Goal: Task Accomplishment & Management: Use online tool/utility

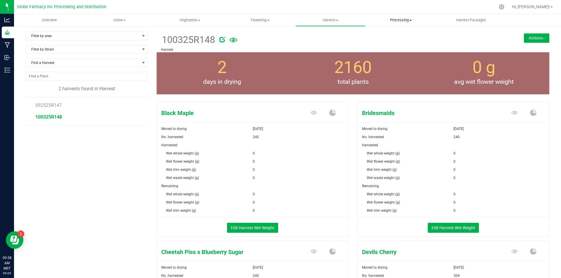
click at [396, 19] on span "Processing" at bounding box center [401, 20] width 70 height 5
click at [399, 43] on span "Processing harvests" at bounding box center [392, 42] width 54 height 5
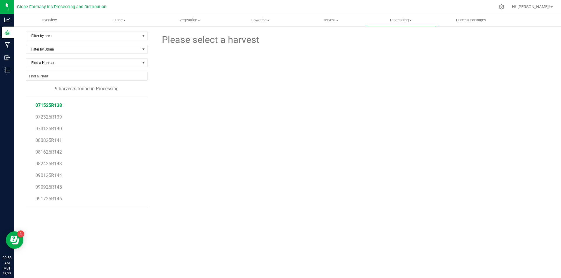
click at [47, 103] on span "071525R138" at bounding box center [48, 106] width 27 height 6
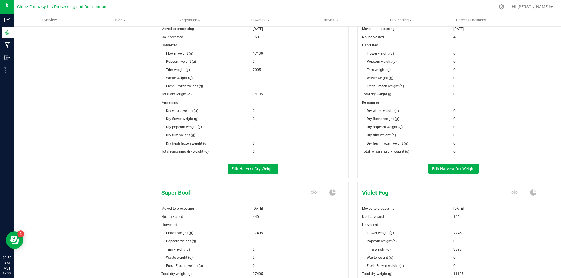
scroll to position [601, 0]
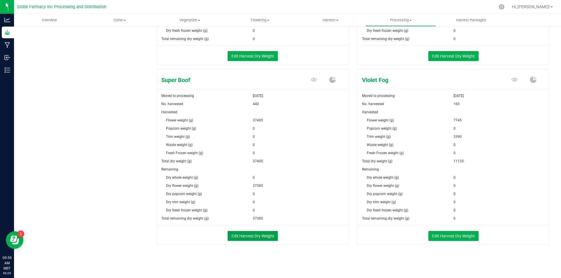
click at [245, 235] on button "Edit Harvest Dry Weight" at bounding box center [253, 236] width 50 height 10
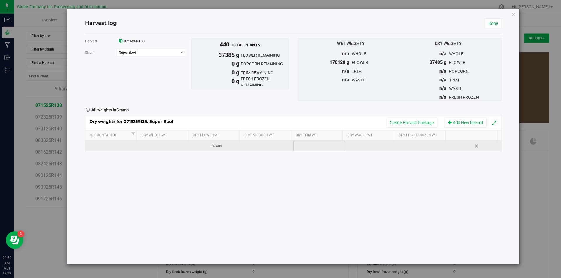
click at [311, 148] on td at bounding box center [319, 146] width 52 height 11
type input "9410"
click at [408, 119] on button "Create Harvest Package" at bounding box center [411, 123] width 51 height 10
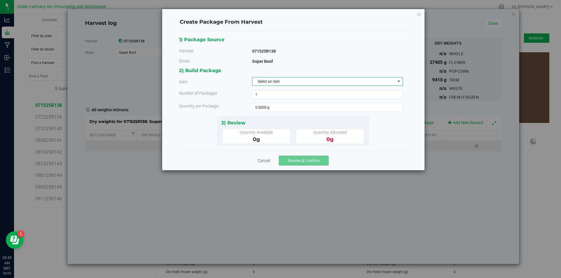
click at [340, 80] on span "Select an item" at bounding box center [323, 81] width 143 height 8
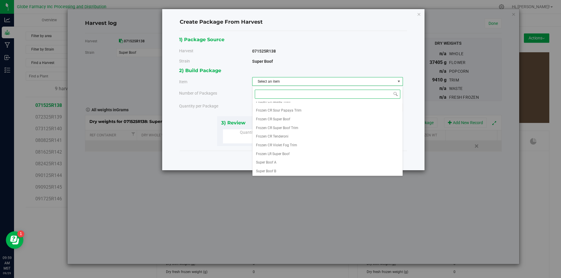
scroll to position [118, 0]
click at [291, 129] on span "Frozen CR Super Boof Trim" at bounding box center [277, 128] width 42 height 8
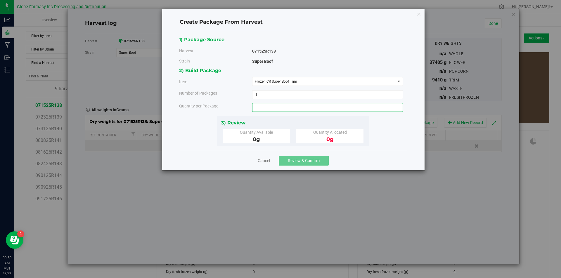
click at [289, 110] on span at bounding box center [327, 107] width 151 height 9
type input "4860"
type input "4860.0000 g"
click at [294, 160] on span "Review & Confirm" at bounding box center [304, 160] width 32 height 5
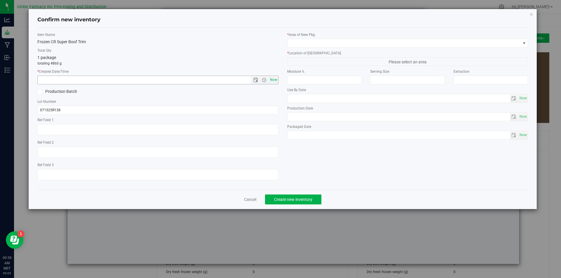
click at [276, 78] on span "Now" at bounding box center [273, 80] width 10 height 8
type input "[DATE] 9:59 AM"
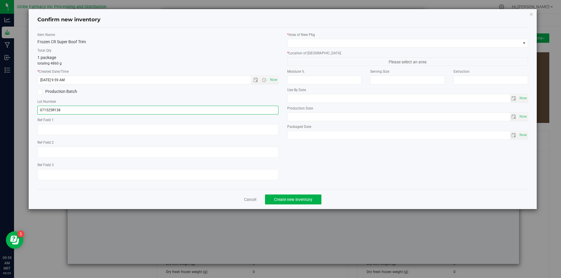
click at [97, 107] on input "071525R138" at bounding box center [157, 110] width 241 height 9
type input "071525R138-SB"
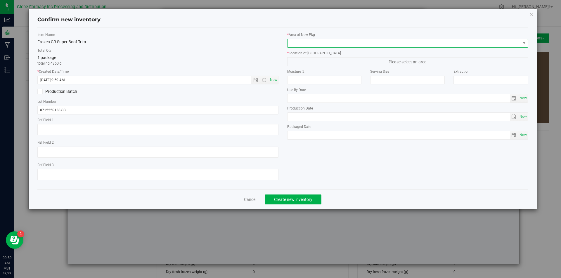
click at [373, 42] on span at bounding box center [403, 43] width 233 height 8
click at [345, 43] on span at bounding box center [403, 43] width 233 height 8
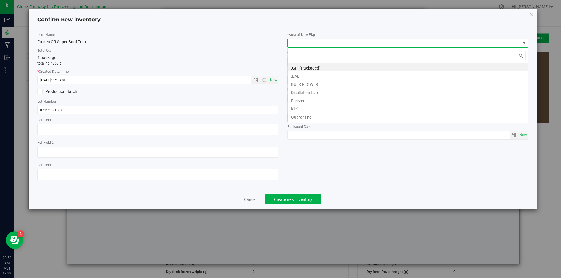
scroll to position [9, 241]
click at [315, 84] on li "BULK FLOWER" at bounding box center [407, 83] width 240 height 8
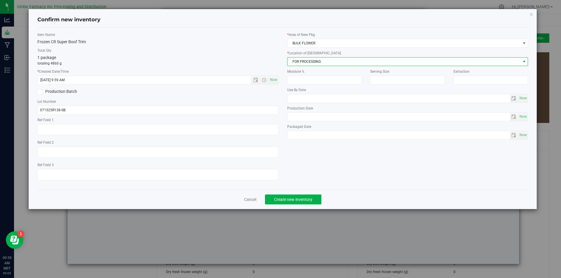
click at [313, 65] on span "FOR PROCESSING" at bounding box center [403, 62] width 233 height 8
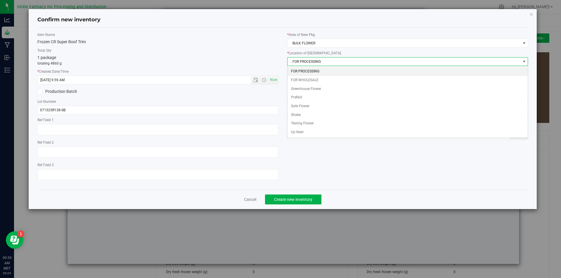
click at [315, 71] on li "FOR PROCESSING" at bounding box center [407, 71] width 240 height 9
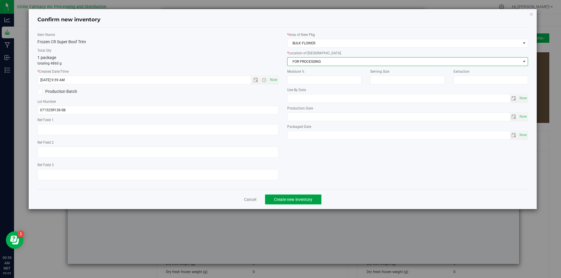
click at [302, 201] on span "Create new inventory" at bounding box center [293, 199] width 38 height 5
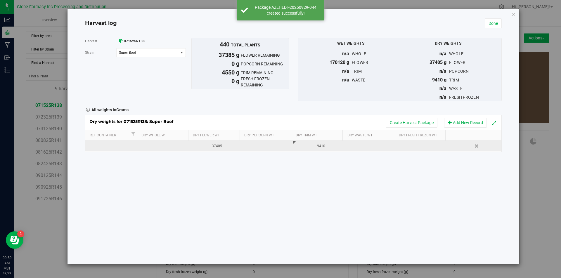
click at [394, 117] on div "Dry weights for 071525R138: Super Boof Create Harvest Package Add New Record" at bounding box center [293, 122] width 416 height 15
click at [387, 120] on button "Create Harvest Package" at bounding box center [411, 123] width 51 height 10
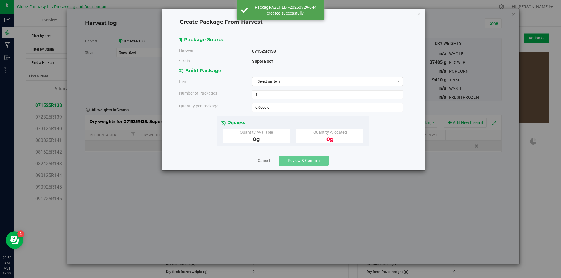
click at [268, 85] on span "Select an item" at bounding box center [323, 81] width 143 height 8
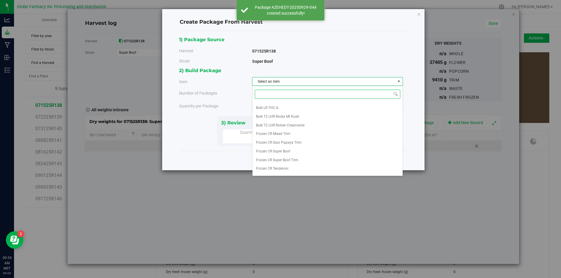
scroll to position [88, 0]
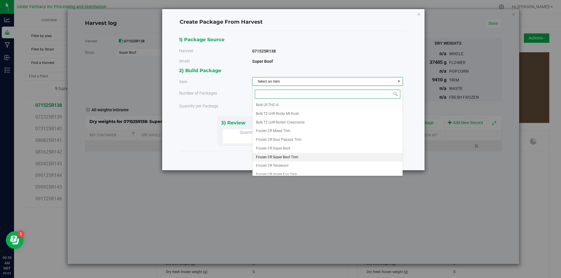
click at [281, 154] on span "Frozen CR Super Boof Trim" at bounding box center [277, 158] width 42 height 8
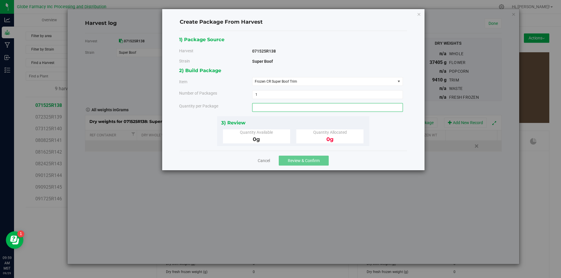
click at [277, 110] on span at bounding box center [327, 107] width 151 height 9
type input "4550"
type input "4550.0000 g"
click at [305, 161] on span "Review & Confirm" at bounding box center [304, 160] width 32 height 5
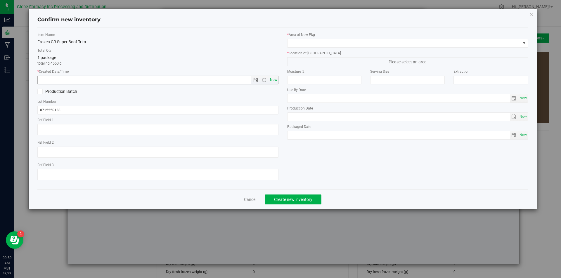
click at [275, 76] on span "Now" at bounding box center [273, 80] width 10 height 8
type input "[DATE] 9:59 AM"
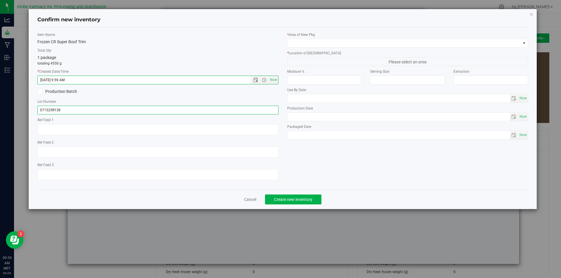
click at [79, 107] on input "071525R138" at bounding box center [157, 110] width 241 height 9
type input "071525R138-SB"
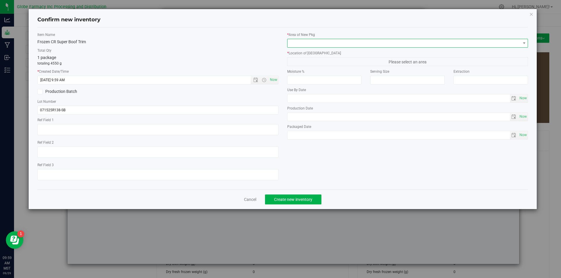
click at [356, 40] on span at bounding box center [403, 43] width 233 height 8
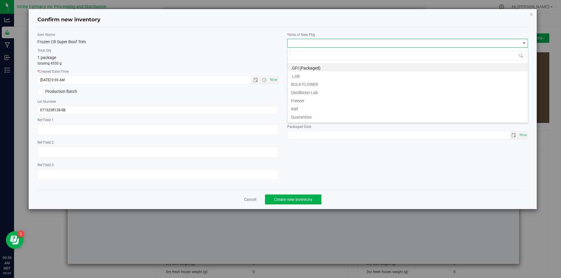
scroll to position [9, 241]
click at [308, 85] on li "BULK FLOWER" at bounding box center [407, 83] width 240 height 8
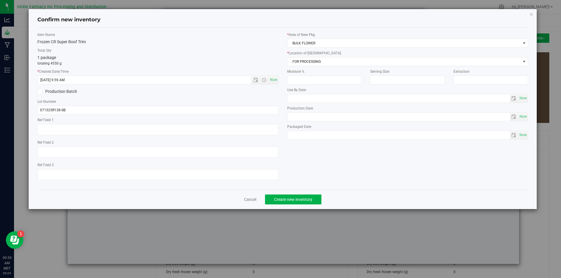
click at [320, 66] on div "* Area of [GEOGRAPHIC_DATA] BULK FLOWER * Location of [GEOGRAPHIC_DATA] FOR PRO…" at bounding box center [408, 87] width 250 height 110
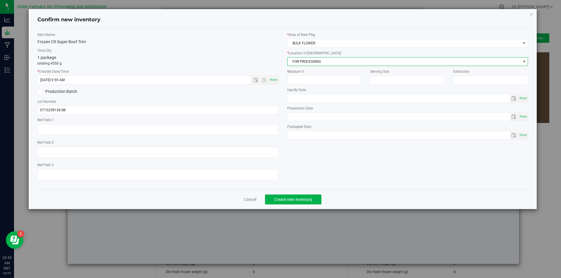
click at [322, 63] on span "FOR PROCESSING" at bounding box center [403, 62] width 233 height 8
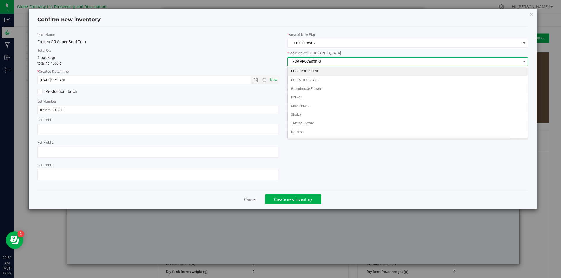
click at [320, 72] on li "FOR PROCESSING" at bounding box center [407, 71] width 240 height 9
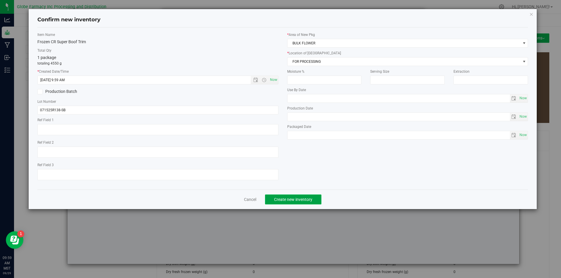
click at [311, 202] on button "Create new inventory" at bounding box center [293, 200] width 56 height 10
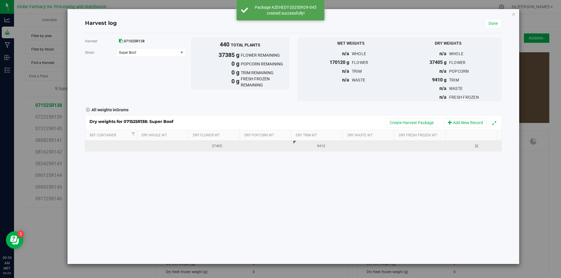
click at [263, 148] on td at bounding box center [267, 146] width 52 height 11
type input "4840"
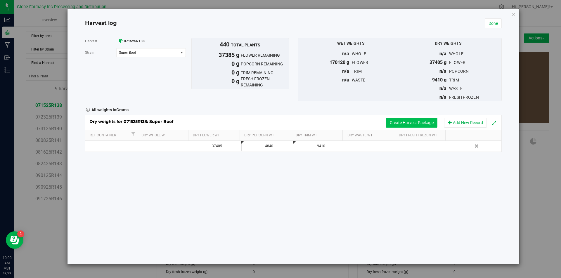
click at [412, 125] on button "Create Harvest Package" at bounding box center [411, 123] width 51 height 10
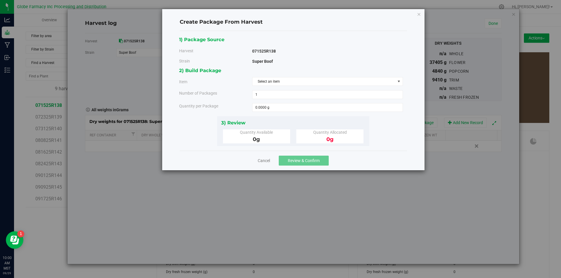
click at [322, 77] on div "2) Build Package Item Select an item Big League Sherb x Triple Burger B Bulk In…" at bounding box center [293, 91] width 228 height 49
click at [322, 79] on span "Select an item" at bounding box center [323, 81] width 143 height 8
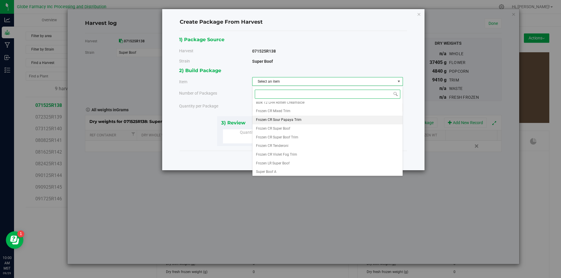
scroll to position [118, 0]
click at [304, 120] on li "Frozen CR Super Boof" at bounding box center [327, 118] width 150 height 9
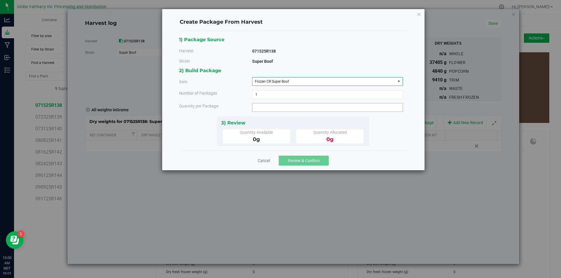
click at [304, 107] on span at bounding box center [327, 107] width 151 height 9
type input "4840"
type input "4840.0000 g"
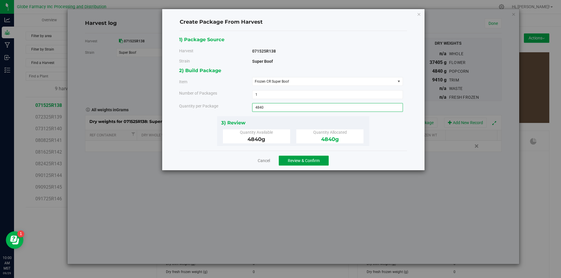
click at [307, 161] on span "Review & Confirm" at bounding box center [304, 160] width 32 height 5
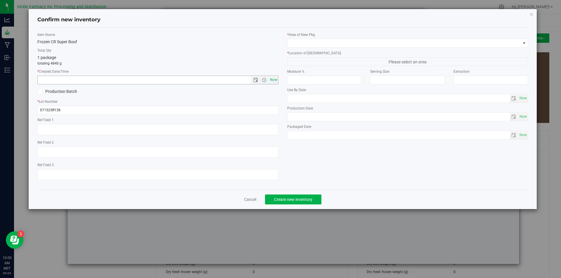
click at [276, 80] on span "Now" at bounding box center [273, 80] width 10 height 8
type input "[DATE] 10:00 AM"
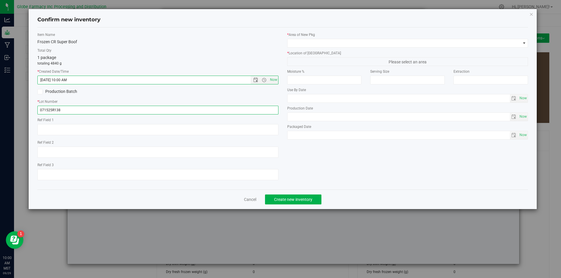
click at [84, 110] on input "071525R138" at bounding box center [157, 110] width 241 height 9
type input "071525R138-SB"
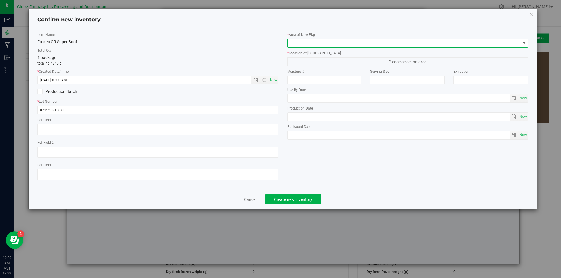
click at [323, 43] on span at bounding box center [403, 43] width 233 height 8
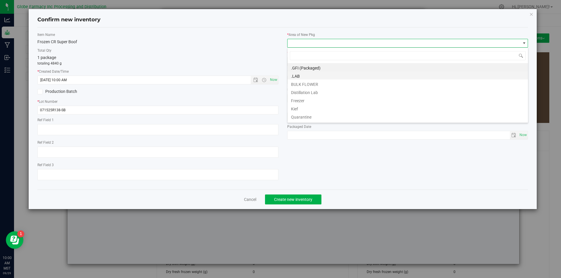
scroll to position [9, 241]
click at [310, 84] on li "BULK FLOWER" at bounding box center [407, 83] width 240 height 8
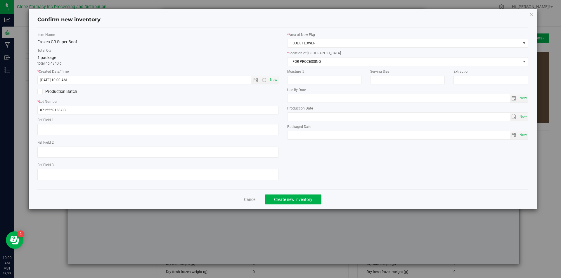
click at [314, 56] on div "* Location of [GEOGRAPHIC_DATA] FOR PROCESSING FOR PROCESSING FOR WHOLESALE Gre…" at bounding box center [407, 58] width 241 height 15
click at [315, 63] on span "FOR PROCESSING" at bounding box center [403, 62] width 233 height 8
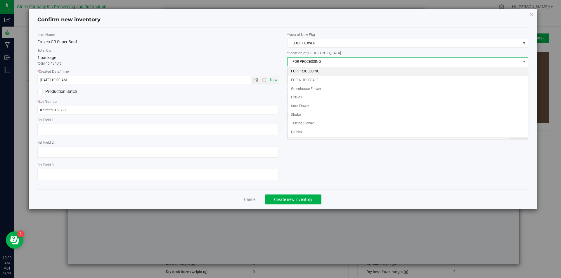
click at [311, 70] on li "FOR PROCESSING" at bounding box center [407, 71] width 240 height 9
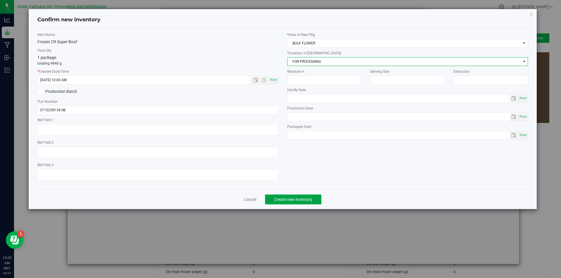
drag, startPoint x: 299, startPoint y: 201, endPoint x: 303, endPoint y: 201, distance: 3.2
click at [300, 201] on span "Create new inventory" at bounding box center [293, 199] width 38 height 5
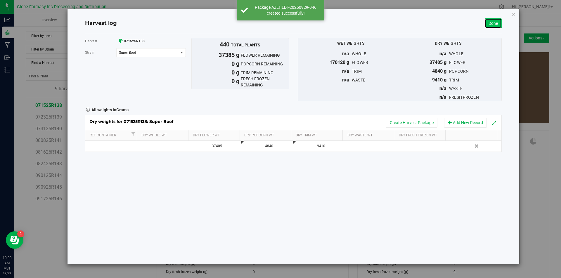
click at [493, 22] on link "Done" at bounding box center [493, 23] width 17 height 10
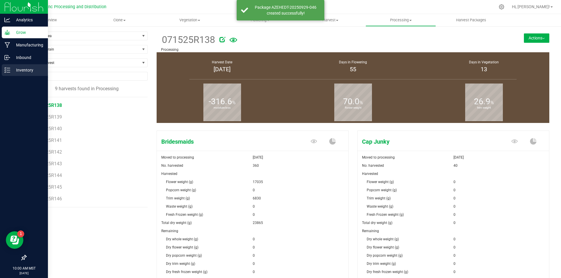
click at [8, 72] on icon at bounding box center [7, 70] width 6 height 6
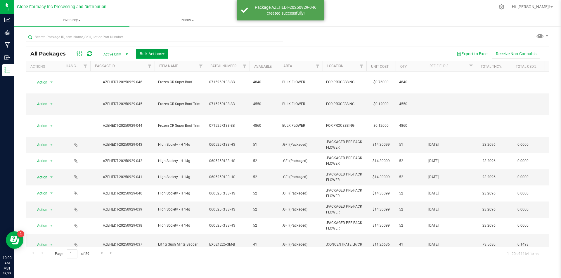
click at [151, 52] on span "Bulk Actions" at bounding box center [152, 53] width 25 height 5
click at [158, 98] on span "Print package labels" at bounding box center [156, 99] width 35 height 5
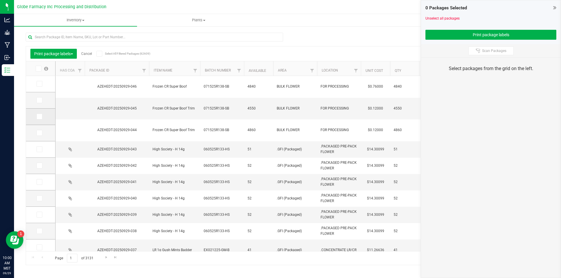
click at [46, 118] on td at bounding box center [40, 117] width 29 height 16
click at [41, 114] on span at bounding box center [40, 117] width 6 height 6
click at [0, 0] on input "checkbox" at bounding box center [0, 0] width 0 height 0
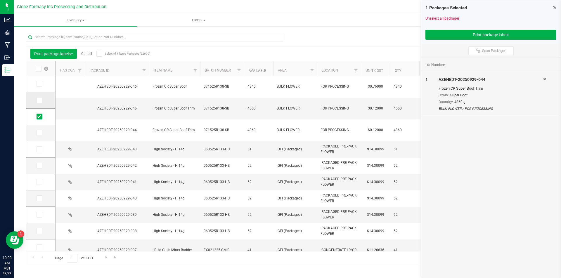
click at [38, 100] on span at bounding box center [40, 100] width 6 height 6
click at [40, 100] on icon at bounding box center [39, 100] width 4 height 0
click at [0, 0] on input "checkbox" at bounding box center [0, 0] width 0 height 0
click at [41, 83] on span at bounding box center [40, 84] width 6 height 6
click at [0, 0] on input "checkbox" at bounding box center [0, 0] width 0 height 0
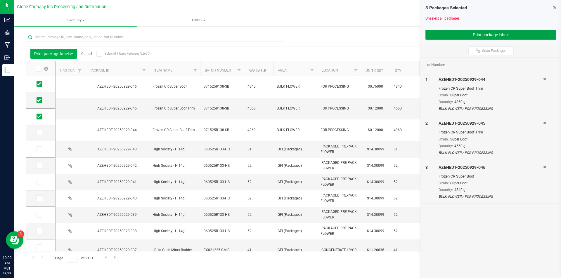
click at [463, 38] on button "Print package labels" at bounding box center [490, 35] width 131 height 10
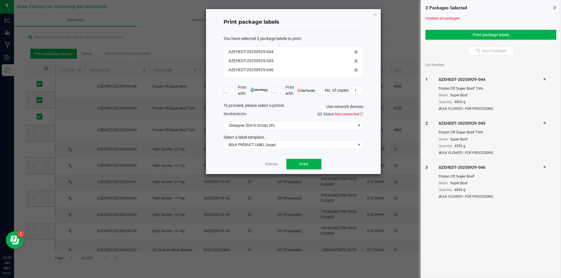
click at [299, 171] on div "Dismiss Print" at bounding box center [293, 164] width 140 height 20
click at [306, 165] on span "Print" at bounding box center [303, 164] width 9 height 5
click at [272, 166] on link "Dismiss" at bounding box center [271, 164] width 13 height 5
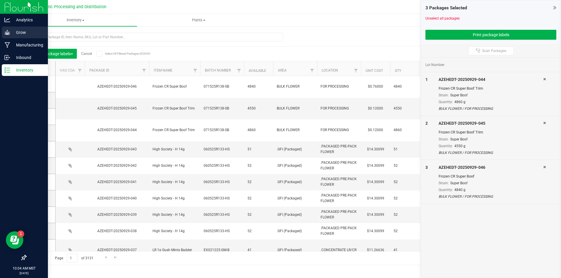
click at [22, 33] on p "Grow" at bounding box center [27, 32] width 35 height 7
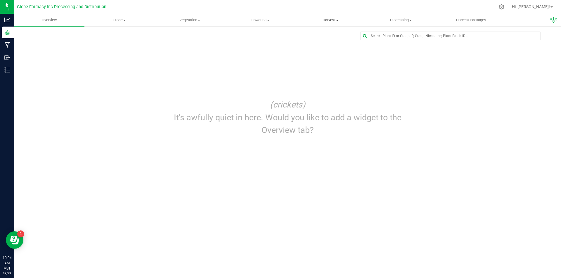
click at [336, 18] on span "Harvest" at bounding box center [331, 20] width 70 height 5
click at [319, 38] on li "Harvests" at bounding box center [330, 35] width 70 height 7
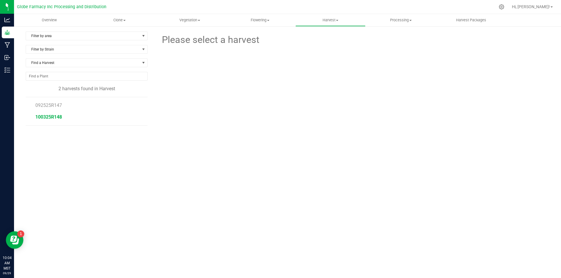
click at [53, 119] on span "100325R148" at bounding box center [48, 117] width 27 height 6
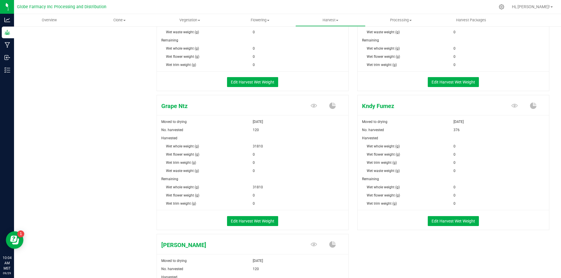
scroll to position [467, 0]
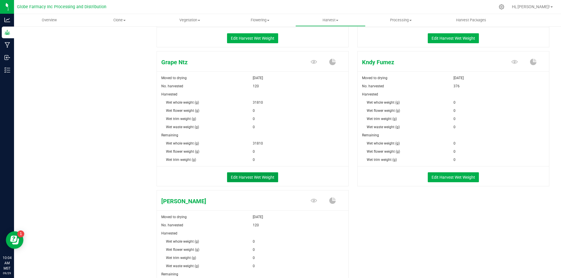
click at [238, 180] on button "Edit Harvest Wet Weight" at bounding box center [252, 177] width 51 height 10
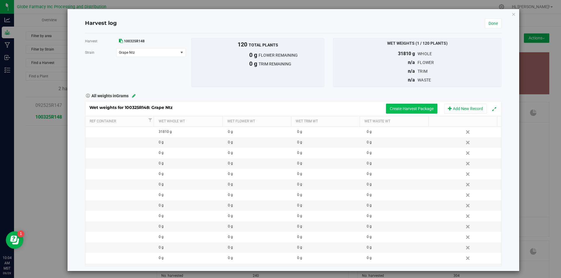
click at [389, 107] on button "Create Harvest Package" at bounding box center [411, 109] width 51 height 10
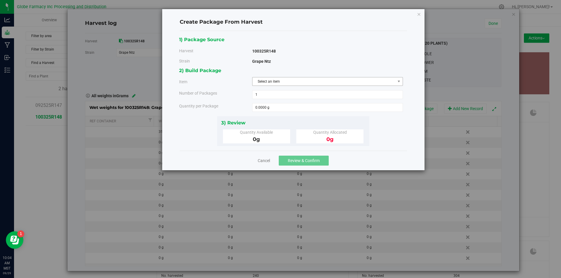
click at [309, 83] on span "Select an item" at bounding box center [323, 81] width 143 height 8
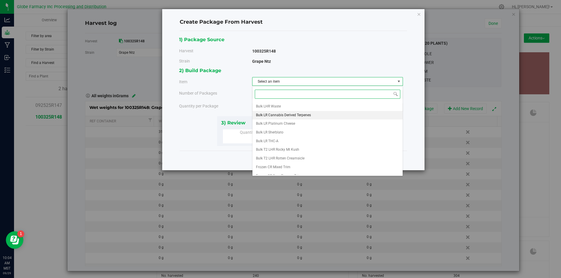
scroll to position [83, 0]
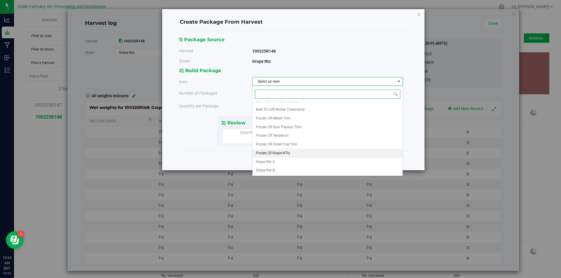
click at [286, 153] on span "Frozen LR Grape NTtz" at bounding box center [273, 154] width 34 height 8
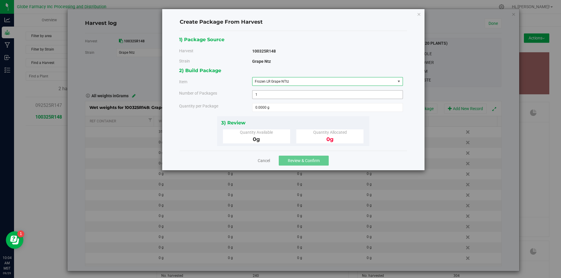
drag, startPoint x: 265, startPoint y: 96, endPoint x: 239, endPoint y: 95, distance: 26.0
click at [239, 95] on div "Number of Packages 1 1" at bounding box center [291, 94] width 232 height 9
type input "10"
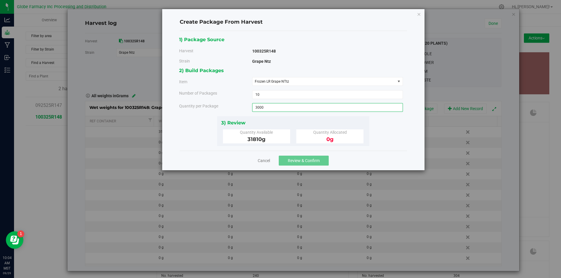
type input "3000"
click at [263, 93] on span "10 10" at bounding box center [327, 94] width 151 height 9
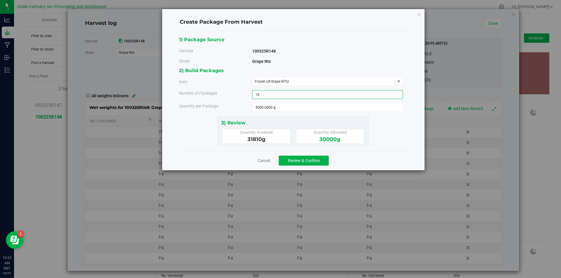
type input "1"
type input "9"
click at [298, 159] on span "Review & Confirm" at bounding box center [304, 160] width 32 height 5
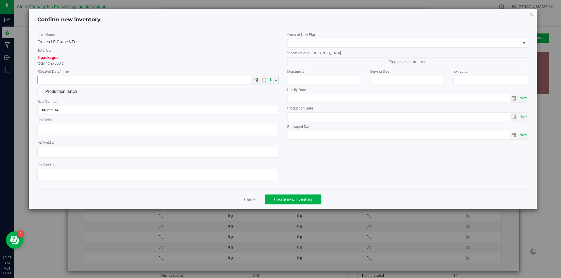
click at [275, 83] on span "Now" at bounding box center [273, 80] width 10 height 8
type input "[DATE] 10:05 AM"
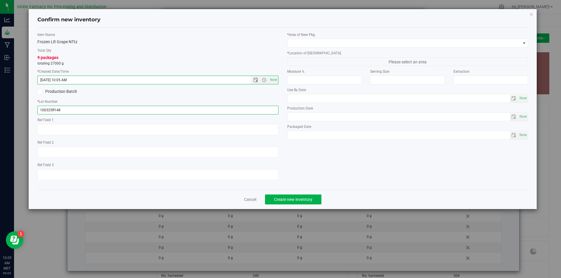
click at [125, 107] on input "100325R148" at bounding box center [157, 110] width 241 height 9
type input "100325R148-GN"
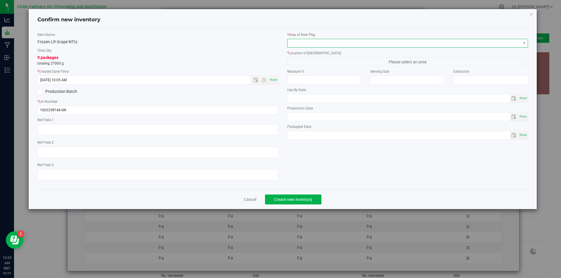
click at [303, 41] on span at bounding box center [403, 43] width 233 height 8
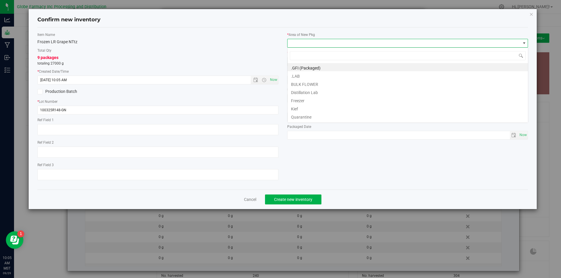
scroll to position [9, 241]
click at [307, 81] on li "BULK FLOWER" at bounding box center [407, 83] width 240 height 8
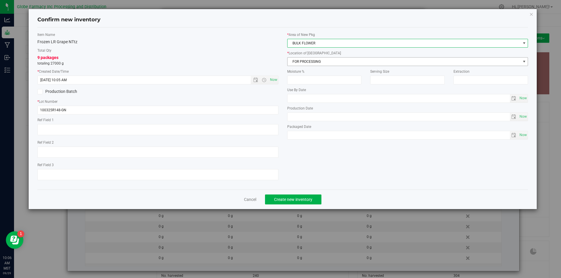
click at [313, 63] on span "FOR PROCESSING" at bounding box center [403, 62] width 233 height 8
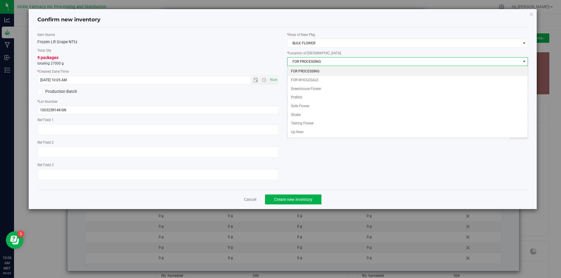
click at [311, 69] on li "FOR PROCESSING" at bounding box center [407, 71] width 240 height 9
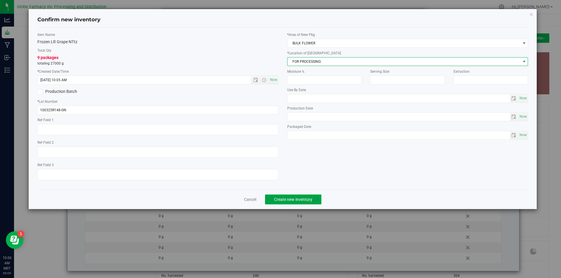
click at [284, 200] on span "Create new inventory" at bounding box center [293, 199] width 38 height 5
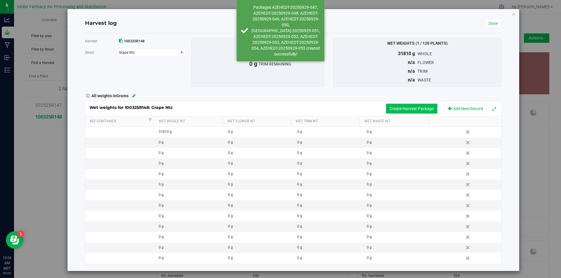
click at [398, 108] on button "Create Harvest Package" at bounding box center [411, 109] width 51 height 10
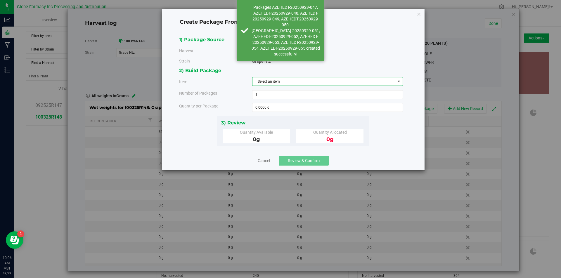
click at [310, 83] on span "Select an item" at bounding box center [323, 81] width 143 height 8
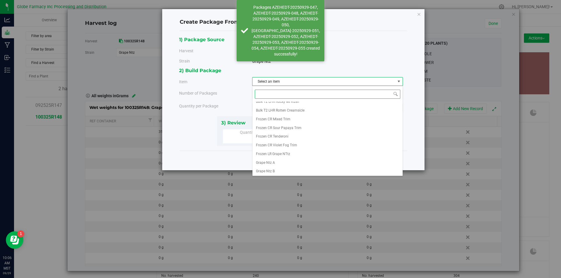
scroll to position [83, 0]
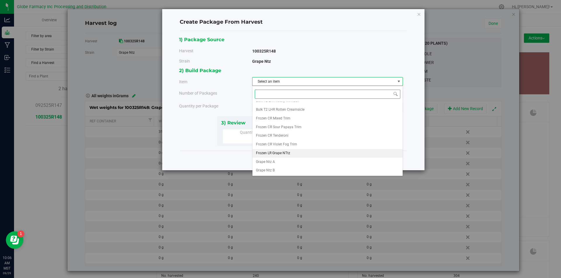
click at [286, 150] on span "Frozen LR Grape NTtz" at bounding box center [273, 154] width 34 height 8
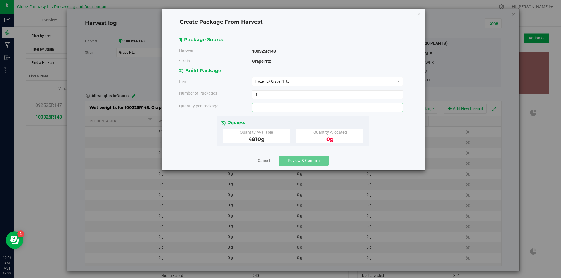
click at [270, 109] on span at bounding box center [327, 107] width 151 height 9
type input "4810"
type input "4810.0000 g"
click at [303, 161] on span "Review & Confirm" at bounding box center [304, 160] width 32 height 5
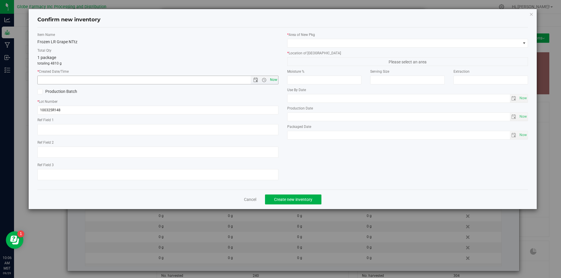
click at [272, 80] on span "Now" at bounding box center [273, 80] width 10 height 8
type input "[DATE] 10:06 AM"
click at [276, 79] on span "Now" at bounding box center [273, 80] width 10 height 8
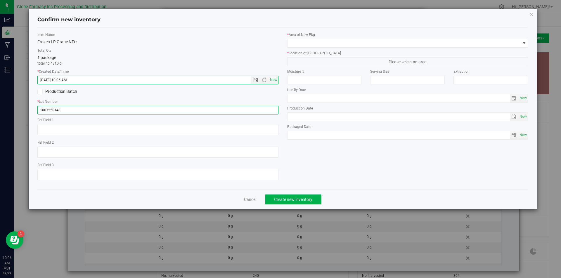
click at [90, 112] on input "100325R148" at bounding box center [157, 110] width 241 height 9
type input "100325R148-GN"
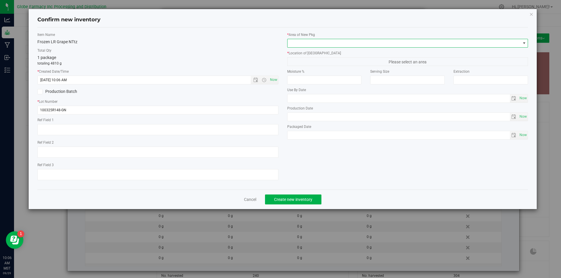
click at [348, 44] on span at bounding box center [403, 43] width 233 height 8
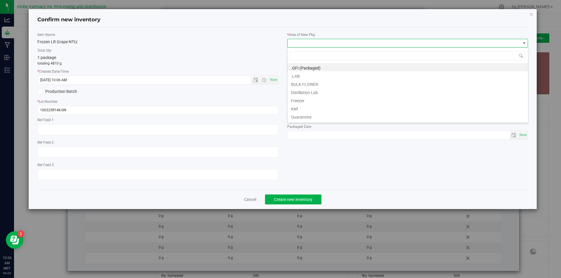
scroll to position [9, 241]
click at [324, 80] on li "BULK FLOWER" at bounding box center [407, 83] width 240 height 8
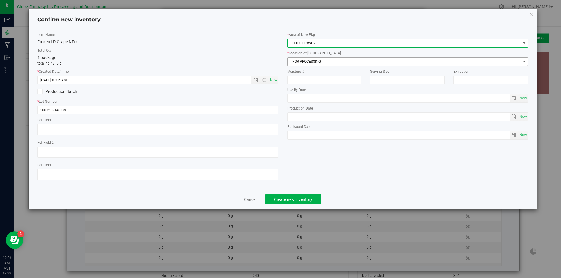
click at [328, 65] on span "FOR PROCESSING" at bounding box center [403, 62] width 233 height 8
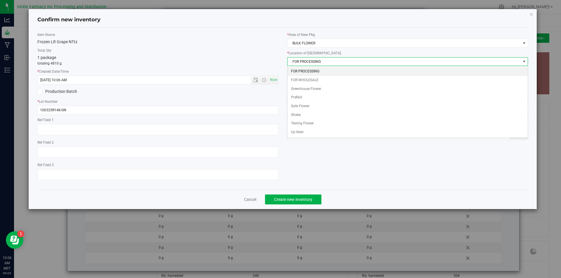
click at [326, 70] on li "FOR PROCESSING" at bounding box center [407, 71] width 240 height 9
click at [326, 70] on \}\}_listbox "FOR PROCESSING FOR WHOLESALE Greenhouse Flower PreRoll Safe Flower Shake Testin…" at bounding box center [407, 102] width 240 height 70
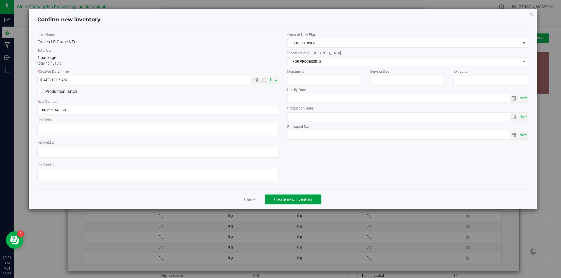
click at [294, 200] on span "Create new inventory" at bounding box center [293, 199] width 38 height 5
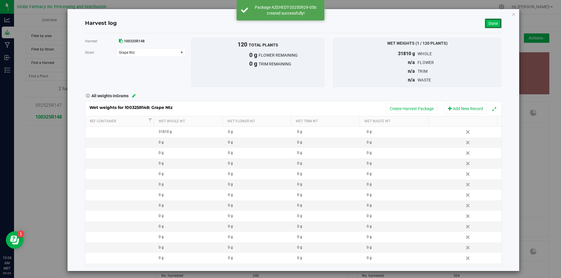
click at [487, 20] on link "Done" at bounding box center [493, 23] width 17 height 10
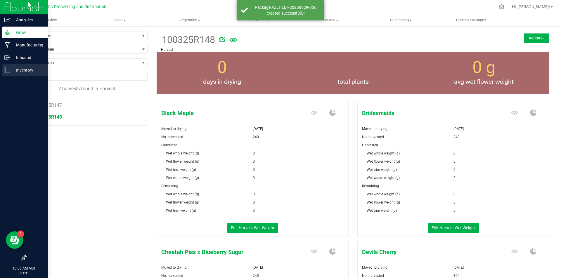
click at [10, 71] on icon at bounding box center [7, 70] width 6 height 6
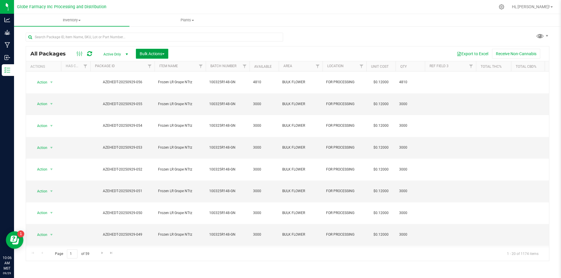
click at [145, 53] on span "Bulk Actions" at bounding box center [152, 53] width 25 height 5
click at [150, 98] on span "Print package labels" at bounding box center [156, 99] width 35 height 5
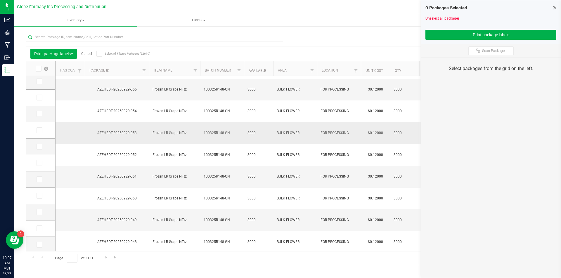
scroll to position [29, 0]
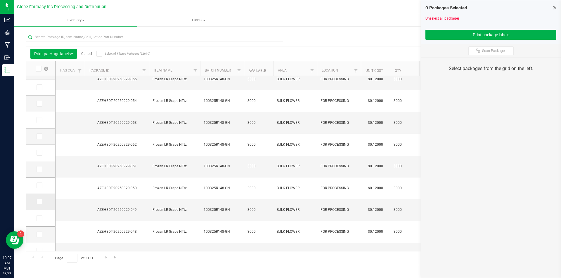
click at [43, 203] on label at bounding box center [41, 202] width 8 height 6
click at [0, 0] on input "checkbox" at bounding box center [0, 0] width 0 height 0
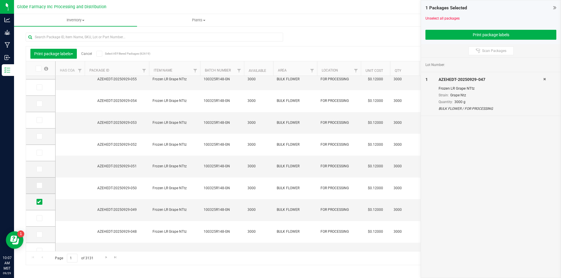
click at [37, 185] on icon at bounding box center [39, 185] width 4 height 0
click at [0, 0] on input "checkbox" at bounding box center [0, 0] width 0 height 0
click at [39, 166] on span at bounding box center [40, 169] width 6 height 6
click at [0, 0] on input "checkbox" at bounding box center [0, 0] width 0 height 0
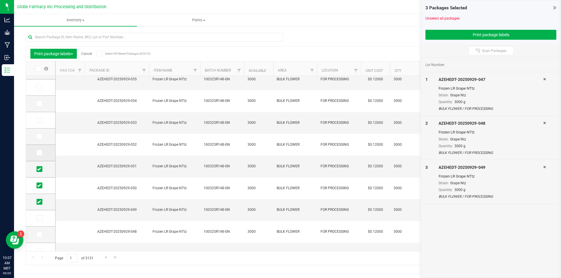
click at [39, 153] on icon at bounding box center [39, 153] width 4 height 0
click at [0, 0] on input "checkbox" at bounding box center [0, 0] width 0 height 0
click at [39, 153] on icon at bounding box center [39, 153] width 4 height 0
click at [0, 0] on input "checkbox" at bounding box center [0, 0] width 0 height 0
click at [42, 133] on label at bounding box center [41, 136] width 8 height 6
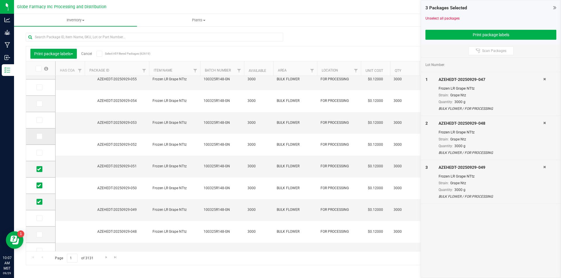
click at [0, 0] on input "checkbox" at bounding box center [0, 0] width 0 height 0
click at [42, 138] on span at bounding box center [40, 136] width 6 height 6
click at [0, 0] on input "checkbox" at bounding box center [0, 0] width 0 height 0
click at [40, 150] on span at bounding box center [40, 153] width 6 height 6
click at [0, 0] on input "checkbox" at bounding box center [0, 0] width 0 height 0
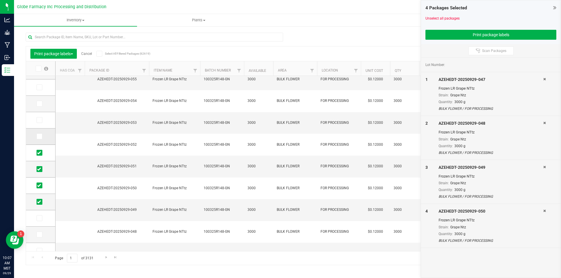
click at [40, 136] on icon at bounding box center [39, 136] width 4 height 0
click at [0, 0] on input "checkbox" at bounding box center [0, 0] width 0 height 0
click at [39, 120] on icon at bounding box center [39, 120] width 4 height 0
click at [0, 0] on input "checkbox" at bounding box center [0, 0] width 0 height 0
click at [40, 104] on icon at bounding box center [39, 104] width 4 height 0
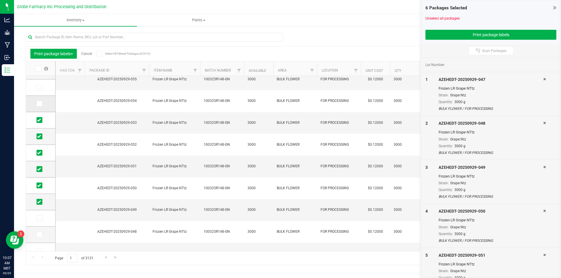
click at [0, 0] on input "checkbox" at bounding box center [0, 0] width 0 height 0
click at [40, 104] on icon at bounding box center [39, 104] width 4 height 0
click at [0, 0] on input "checkbox" at bounding box center [0, 0] width 0 height 0
click at [41, 105] on span at bounding box center [40, 104] width 6 height 6
click at [0, 0] on input "checkbox" at bounding box center [0, 0] width 0 height 0
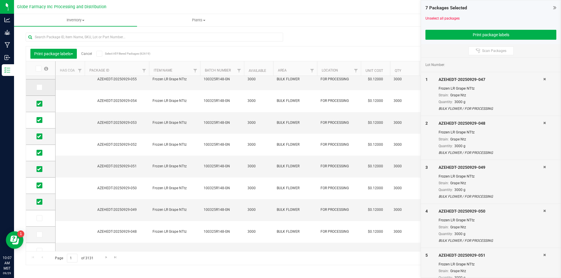
click at [41, 89] on span at bounding box center [40, 87] width 6 height 6
click at [0, 0] on input "checkbox" at bounding box center [0, 0] width 0 height 0
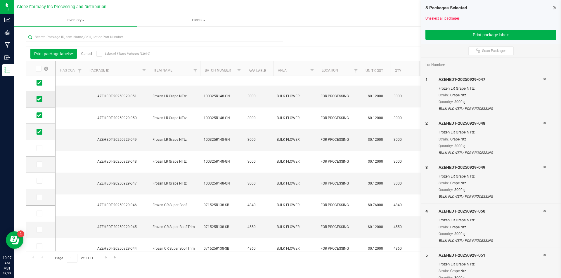
scroll to position [0, 0]
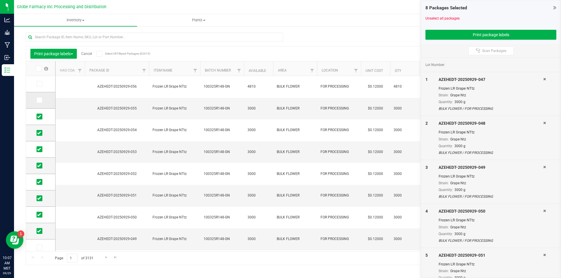
click at [45, 99] on label at bounding box center [41, 100] width 8 height 6
click at [0, 0] on input "checkbox" at bounding box center [0, 0] width 0 height 0
click at [42, 84] on span at bounding box center [40, 84] width 6 height 6
click at [0, 0] on input "checkbox" at bounding box center [0, 0] width 0 height 0
click at [471, 36] on button "Print package labels" at bounding box center [490, 35] width 131 height 10
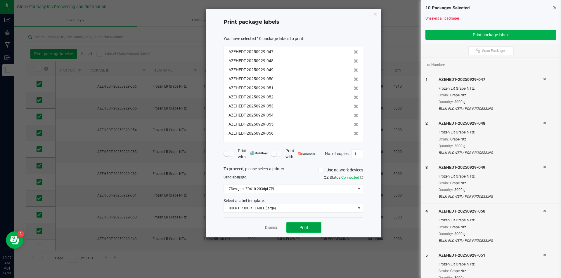
click at [313, 224] on button "Print" at bounding box center [303, 227] width 35 height 11
